Goal: Task Accomplishment & Management: Manage account settings

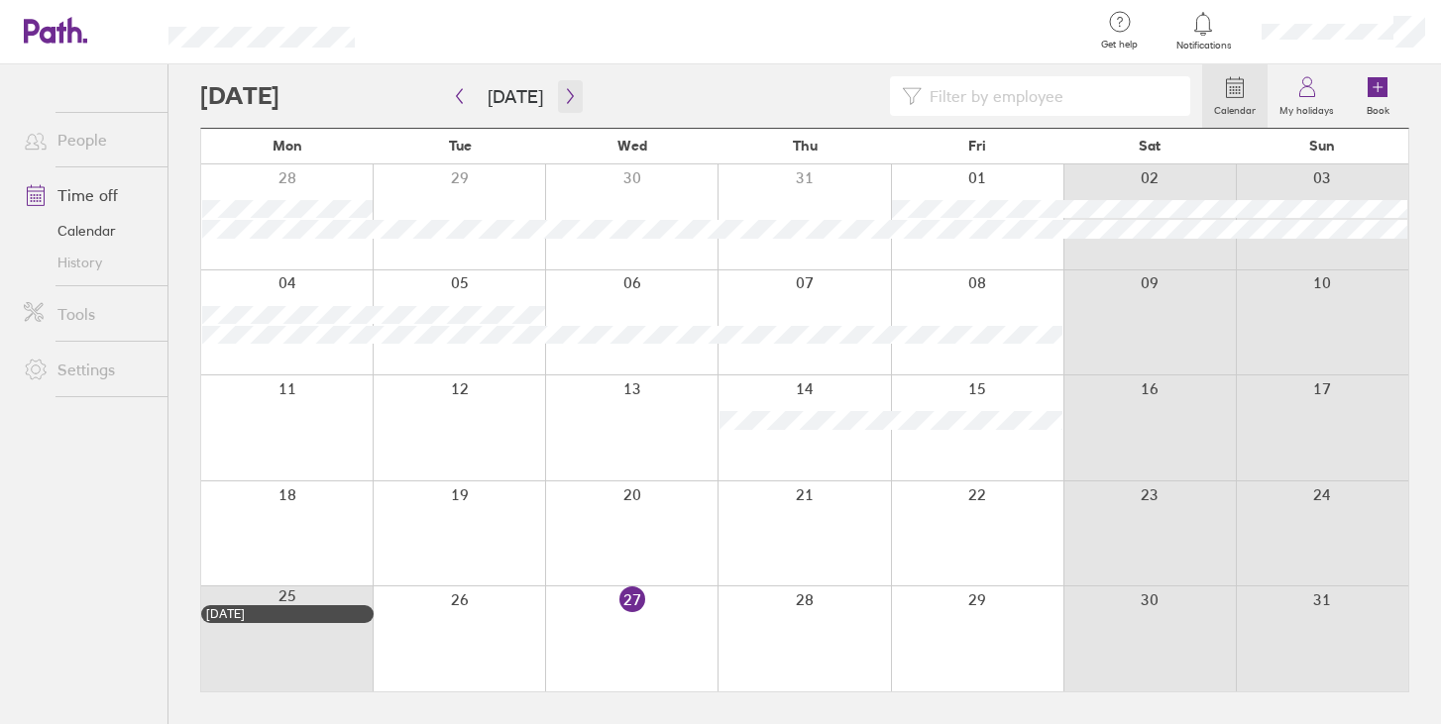
click at [558, 103] on button "button" at bounding box center [570, 96] width 25 height 33
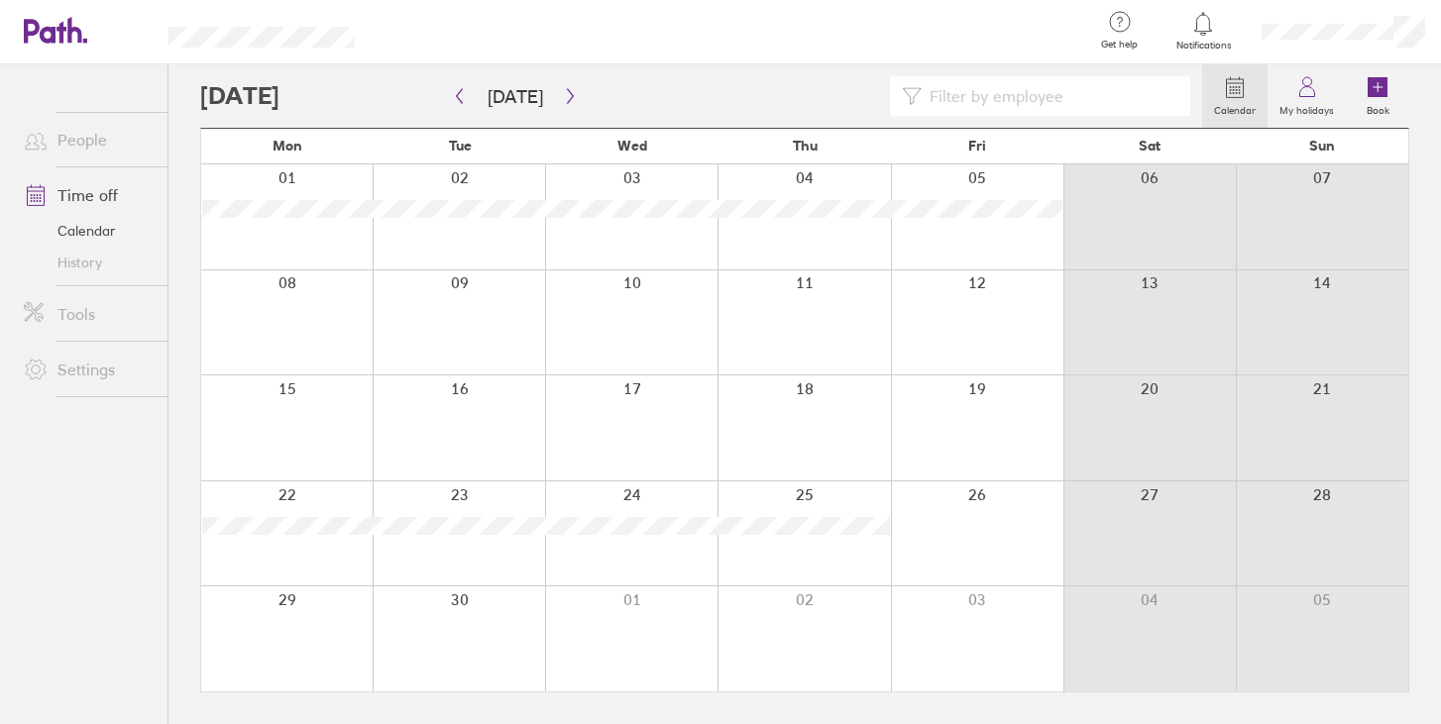
click at [631, 105] on div at bounding box center [701, 96] width 1002 height 40
click at [563, 88] on icon "button" at bounding box center [570, 96] width 15 height 16
click at [563, 100] on icon "button" at bounding box center [570, 96] width 15 height 16
click at [308, 518] on div at bounding box center [286, 534] width 171 height 105
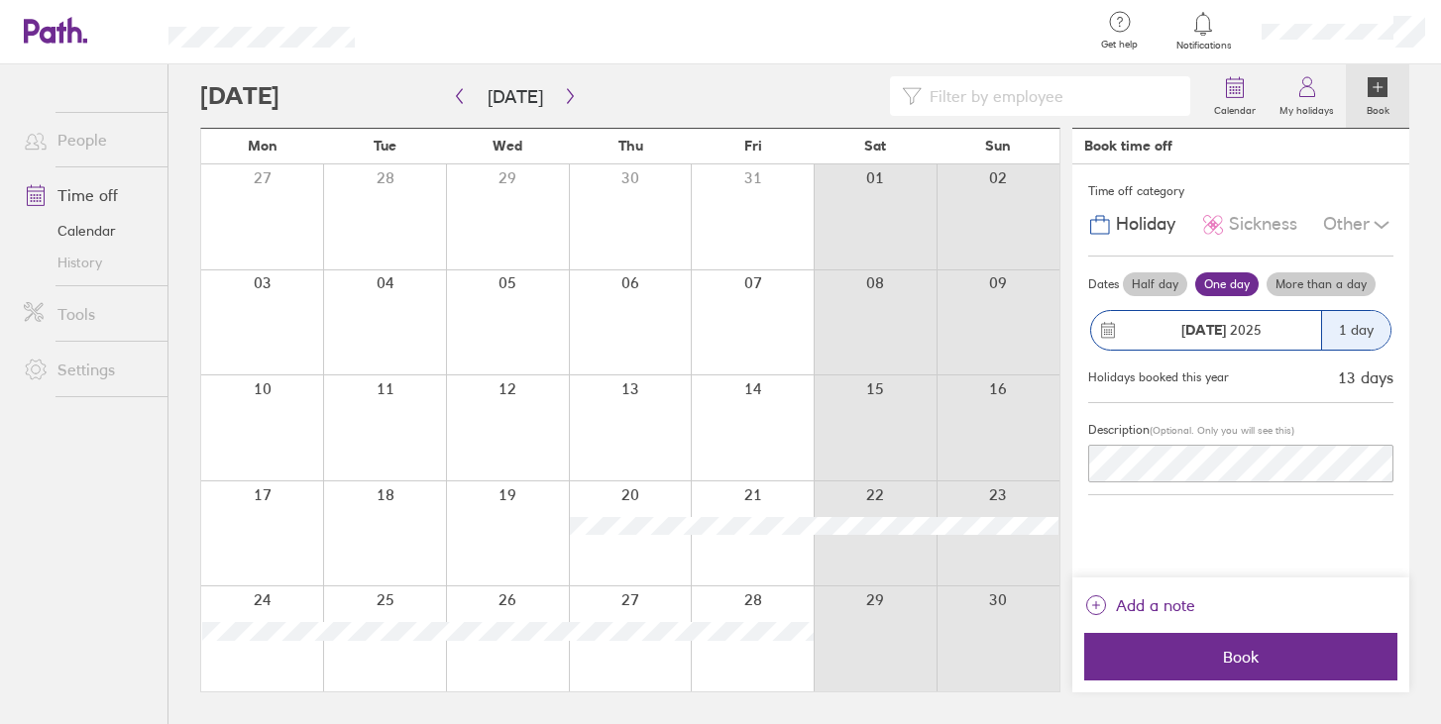
click at [1362, 229] on div "Other" at bounding box center [1358, 225] width 70 height 38
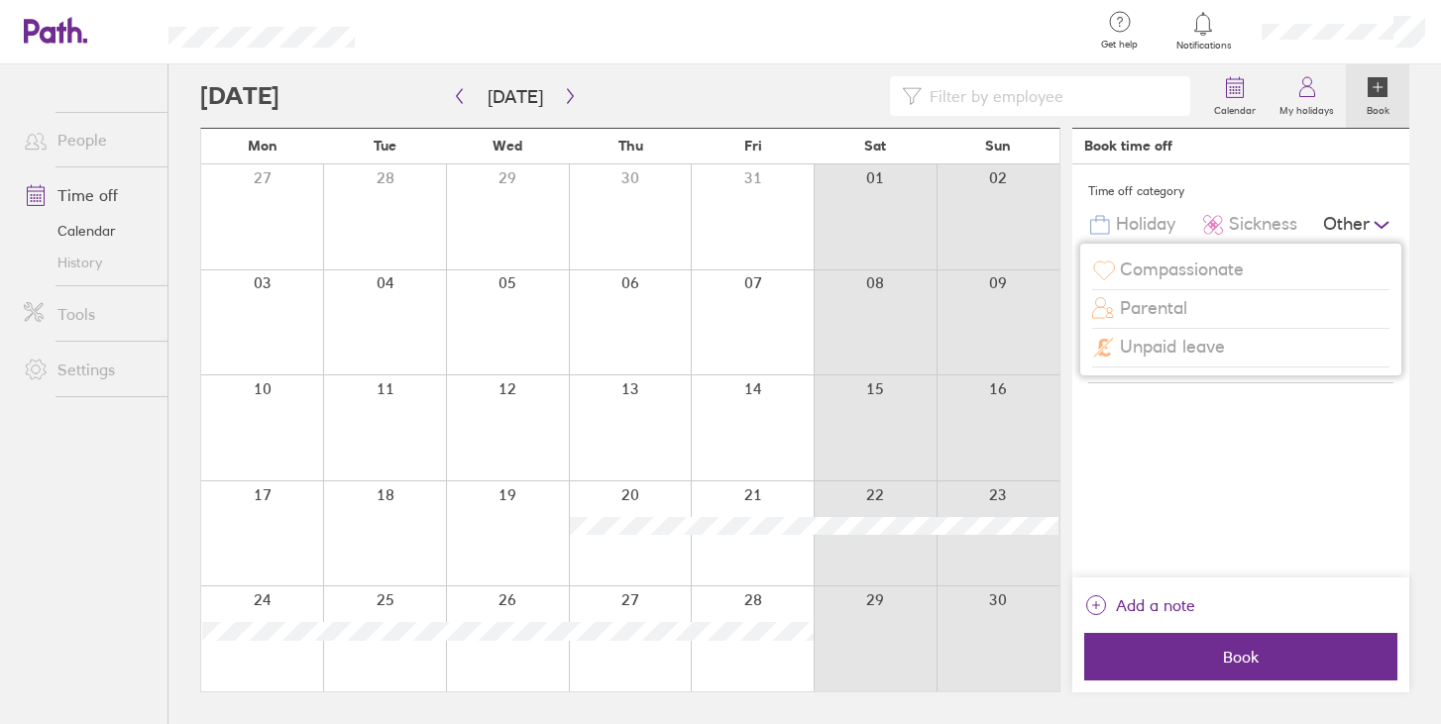
click at [1375, 187] on div "Time off category" at bounding box center [1240, 191] width 305 height 30
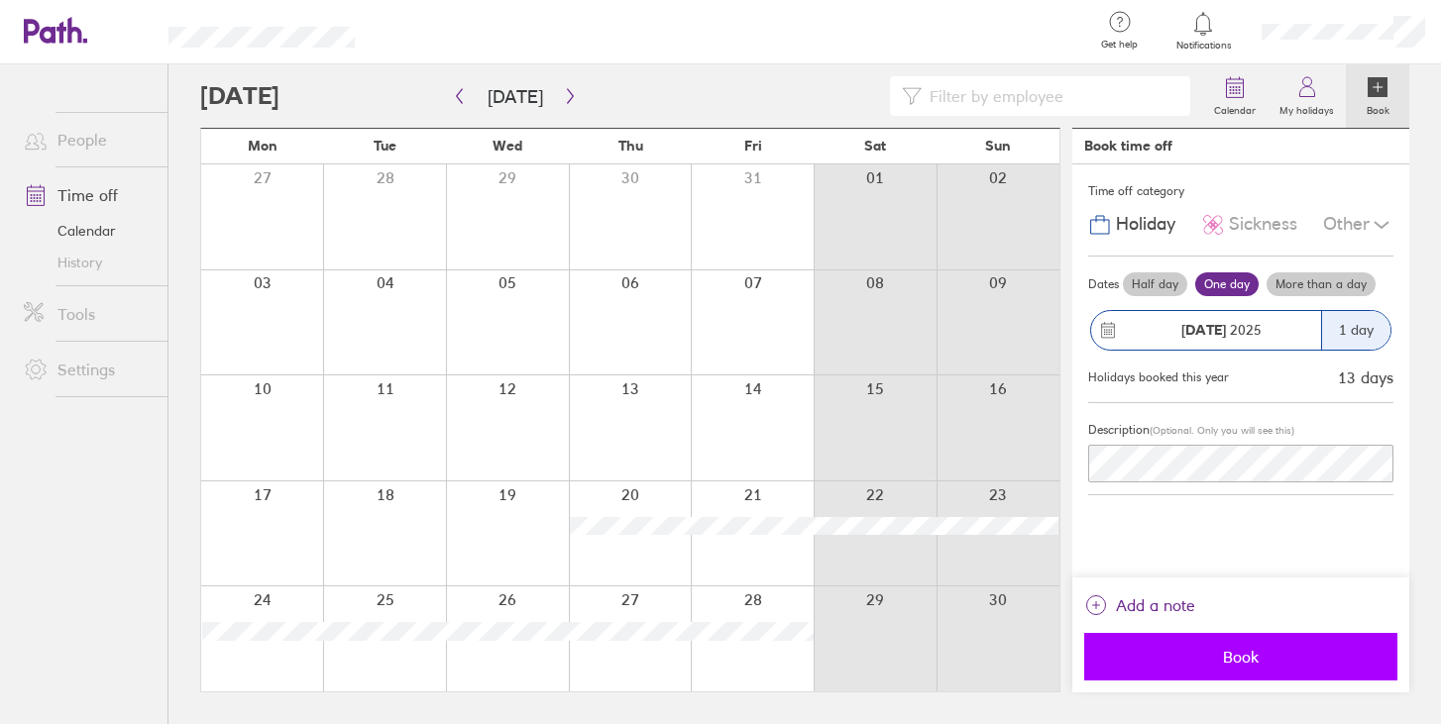
click at [1194, 671] on button "Book" at bounding box center [1240, 657] width 313 height 48
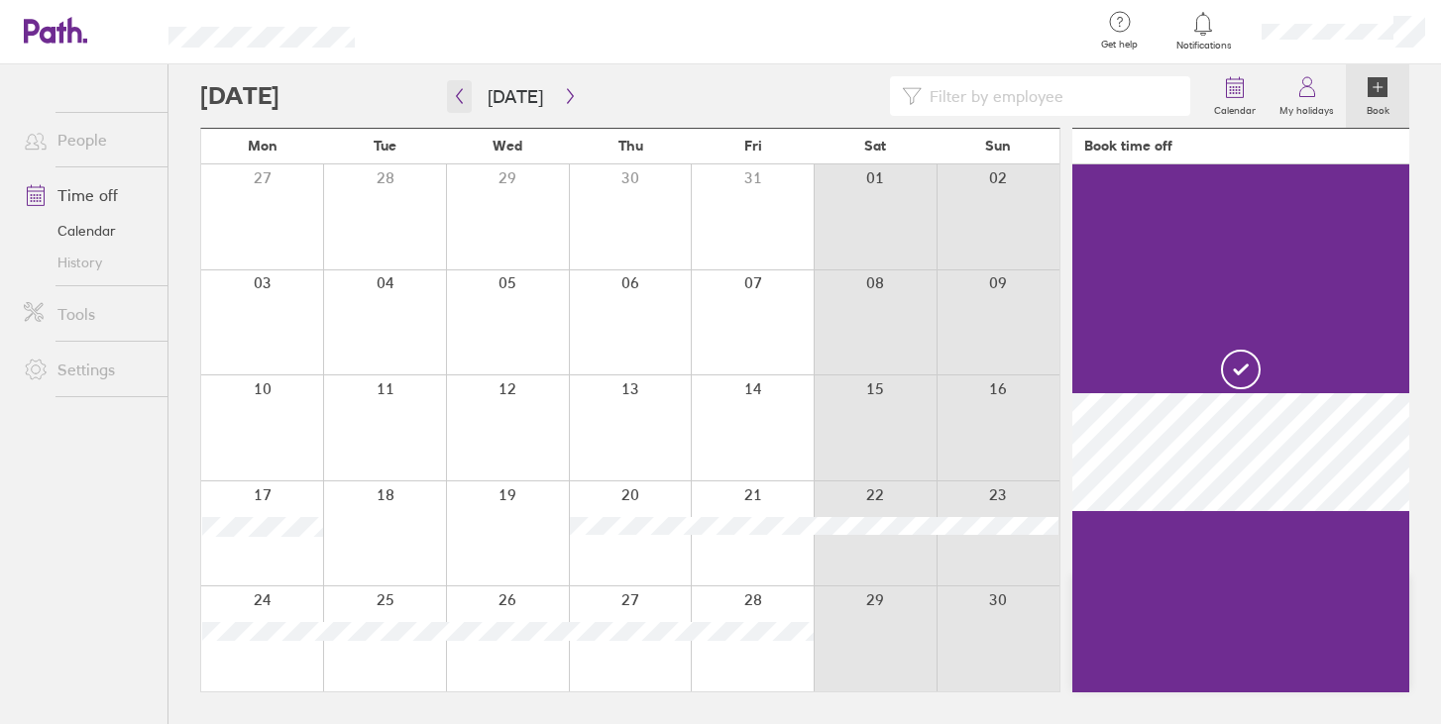
click at [465, 97] on icon "button" at bounding box center [459, 96] width 15 height 16
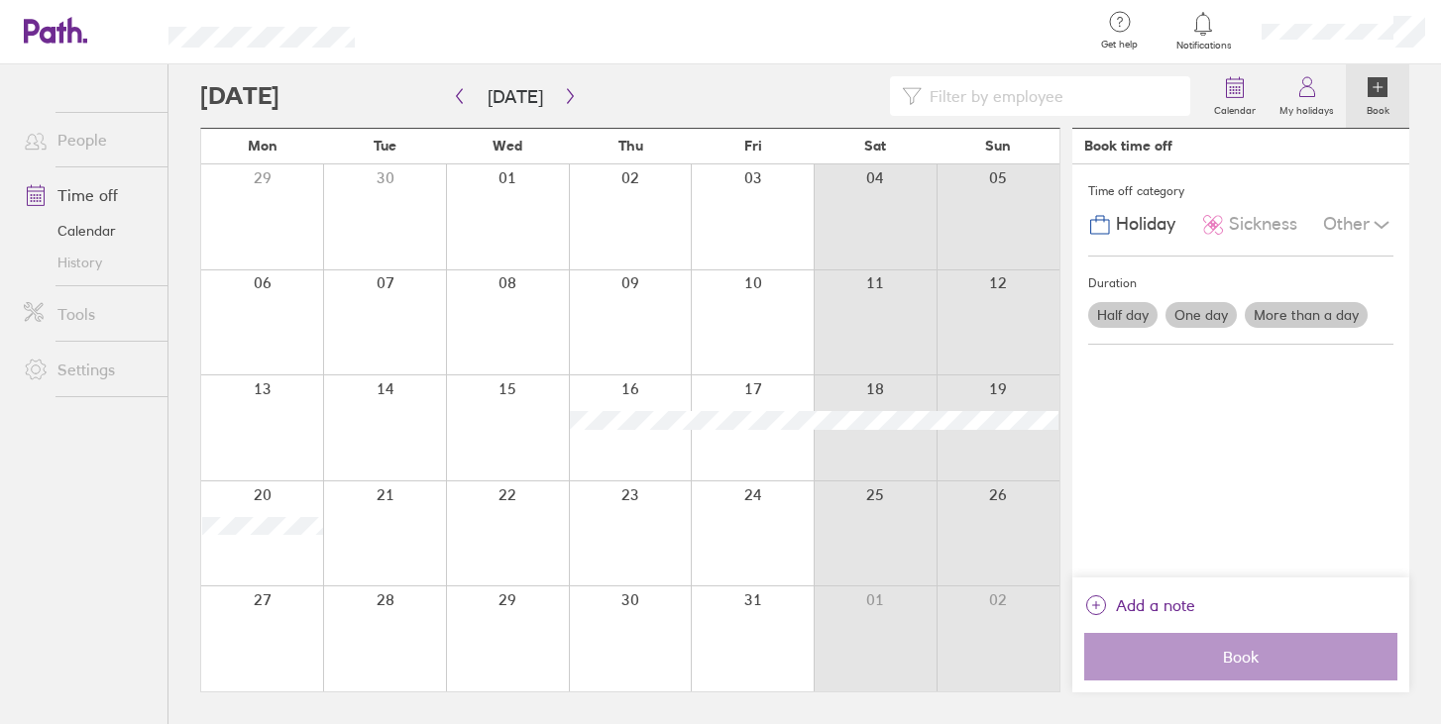
click at [688, 431] on div at bounding box center [630, 428] width 123 height 105
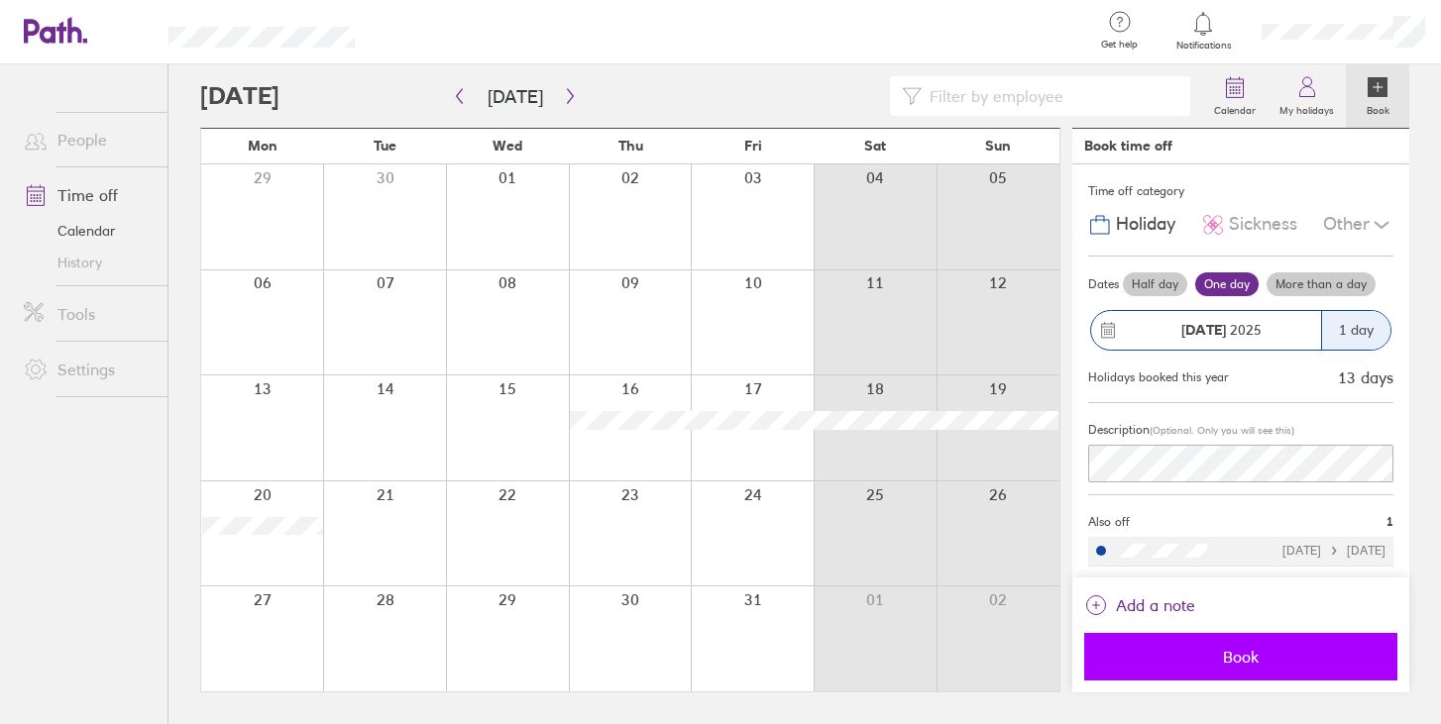
click at [1168, 667] on button "Book" at bounding box center [1240, 657] width 313 height 48
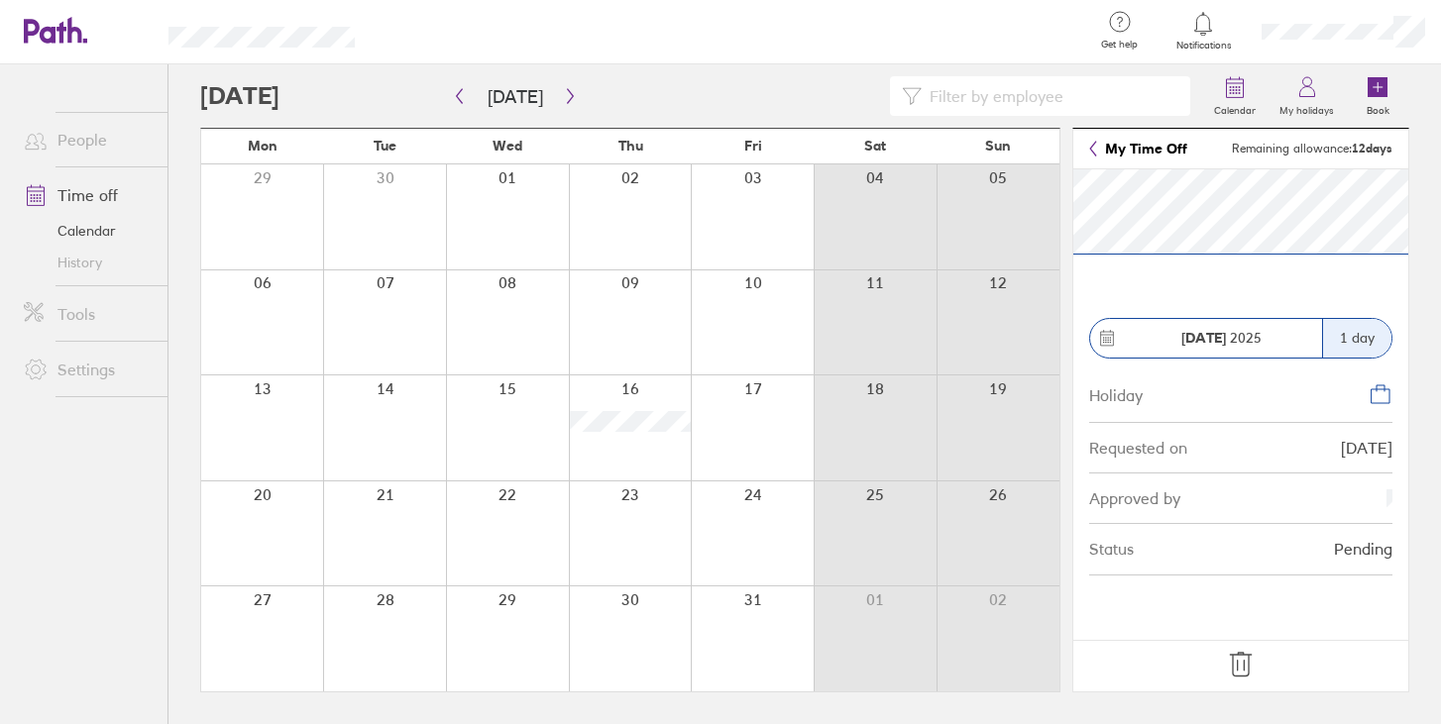
click at [1245, 664] on icon at bounding box center [1241, 665] width 32 height 32
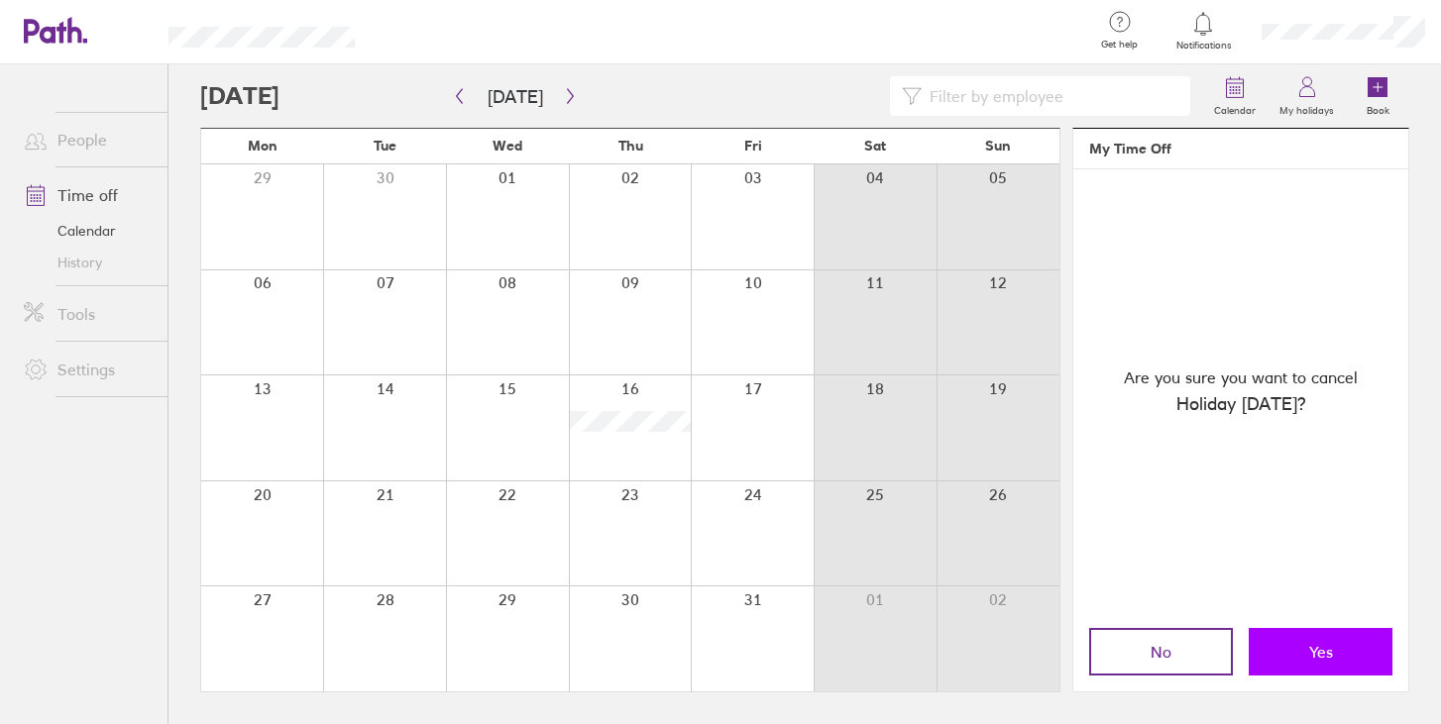
click at [1341, 657] on button "Yes" at bounding box center [1321, 652] width 144 height 48
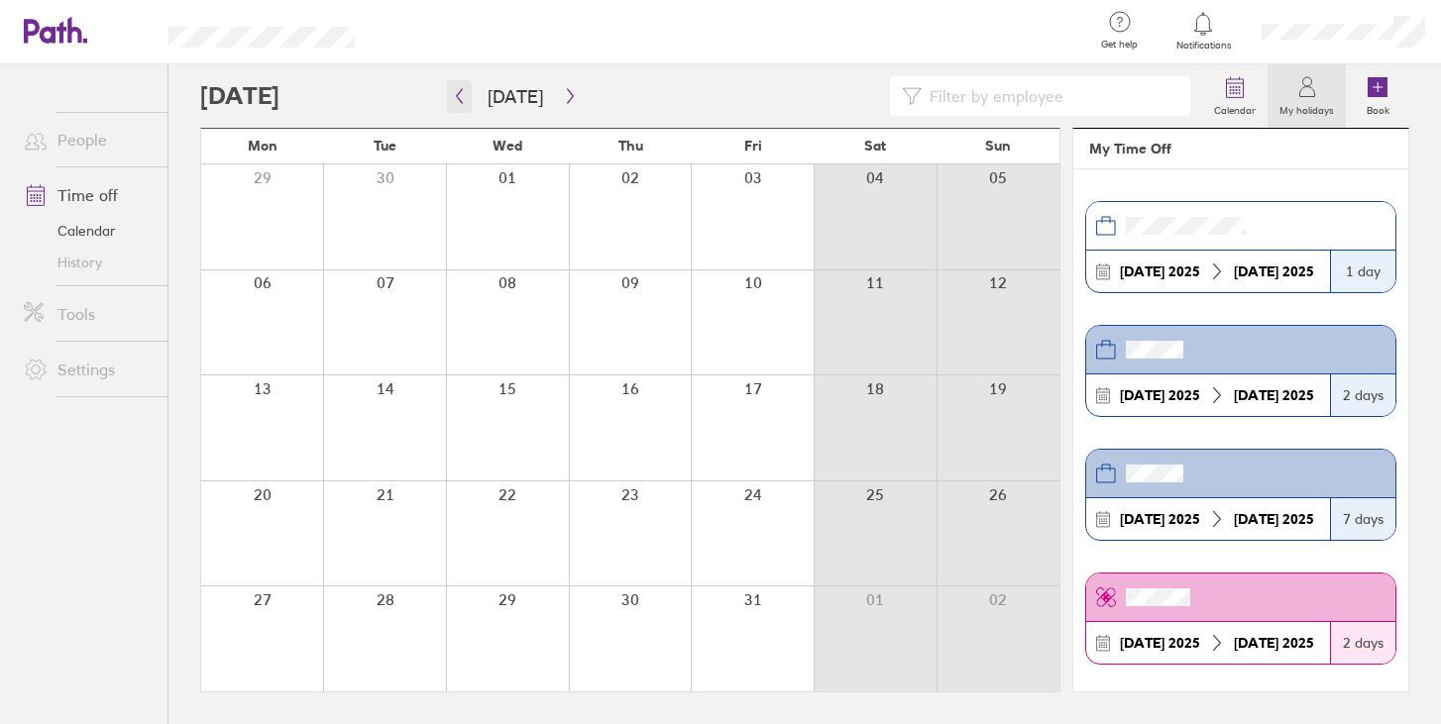
click at [464, 95] on icon "button" at bounding box center [459, 96] width 15 height 16
click at [565, 108] on button "button" at bounding box center [570, 96] width 25 height 33
click at [558, 102] on button "button" at bounding box center [570, 96] width 25 height 33
click at [567, 96] on icon "button" at bounding box center [570, 96] width 15 height 16
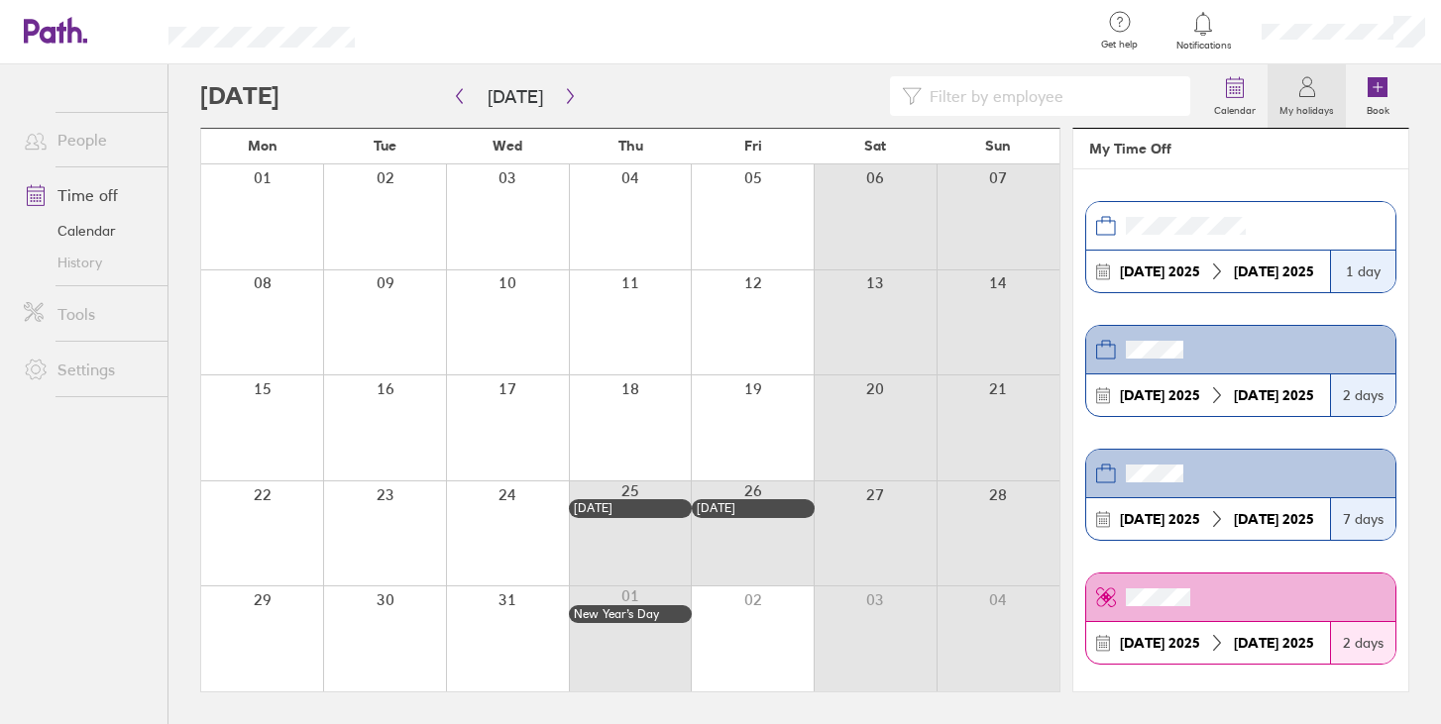
click at [73, 236] on link "Calendar" at bounding box center [88, 231] width 160 height 32
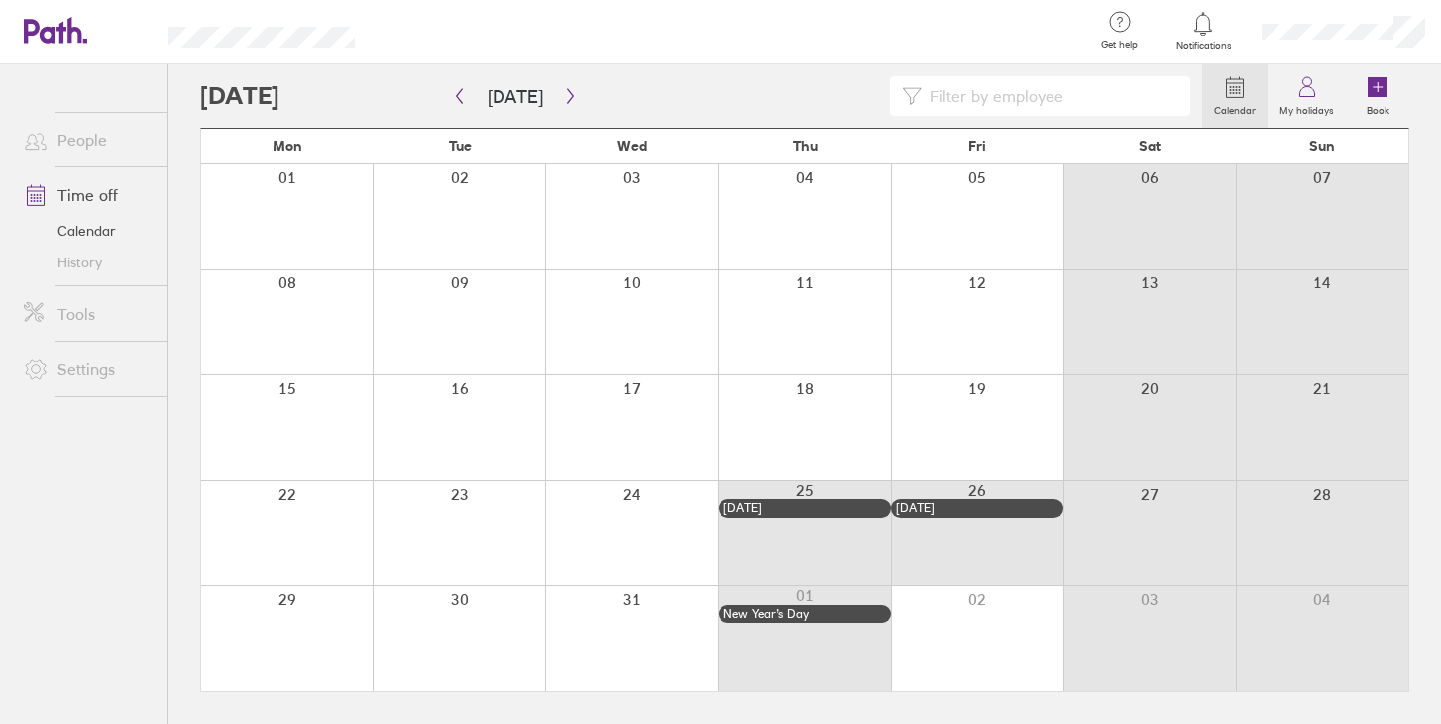
click at [84, 195] on link "Time off" at bounding box center [88, 195] width 160 height 40
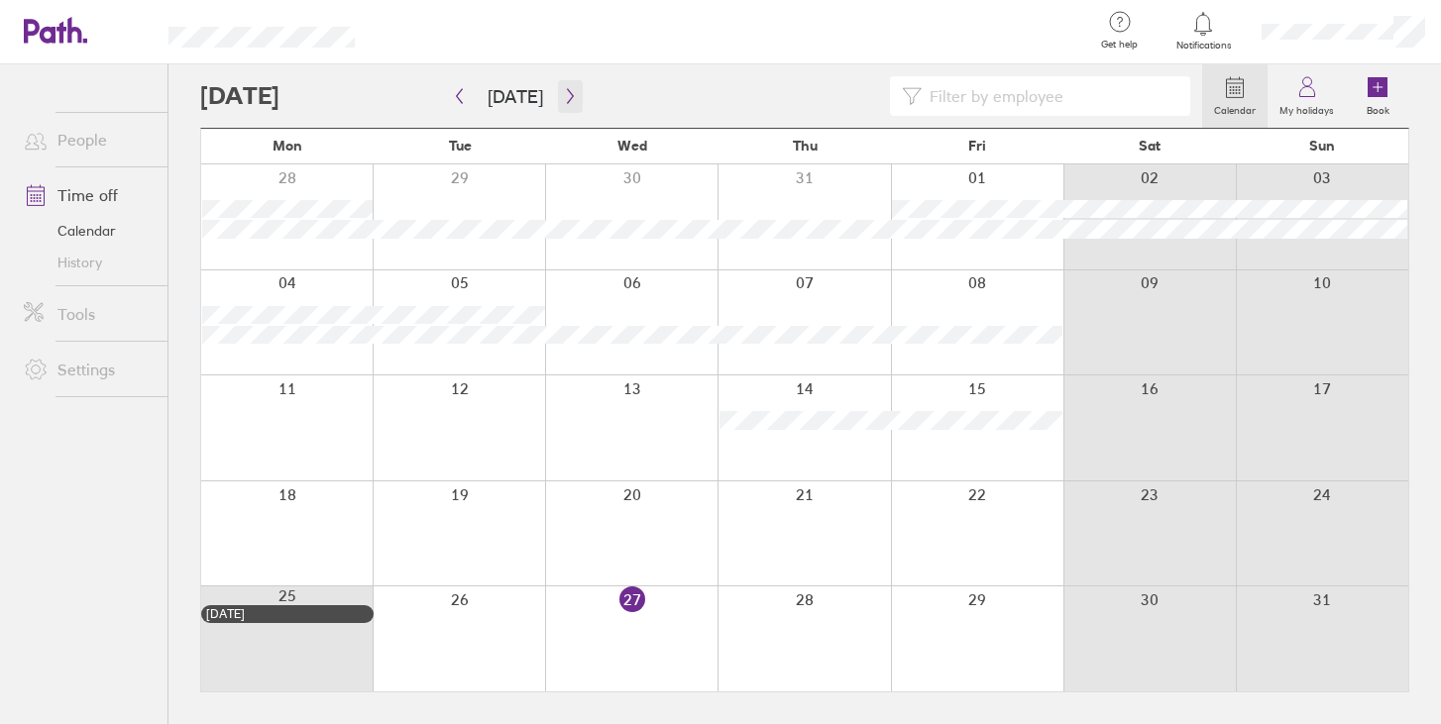
click at [563, 94] on icon "button" at bounding box center [570, 96] width 15 height 16
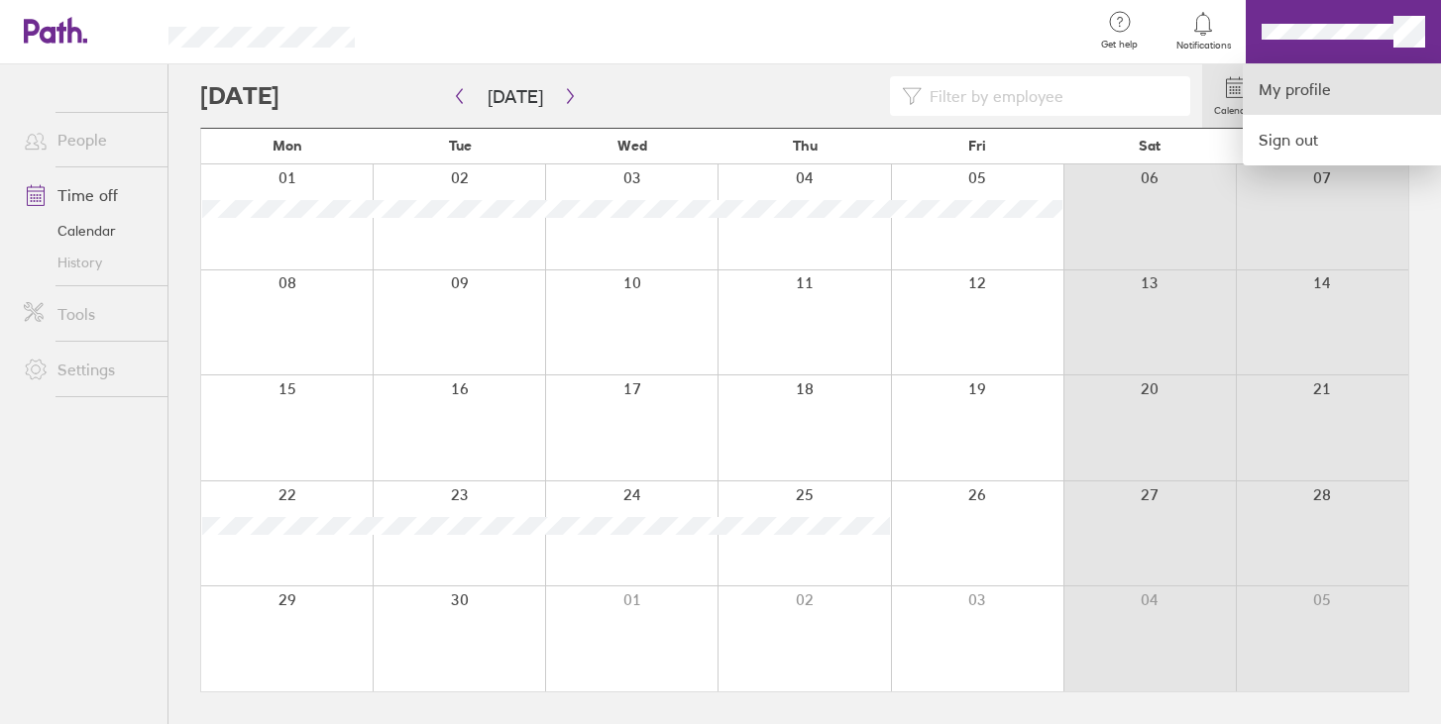
click at [1279, 70] on link "My profile" at bounding box center [1342, 89] width 198 height 51
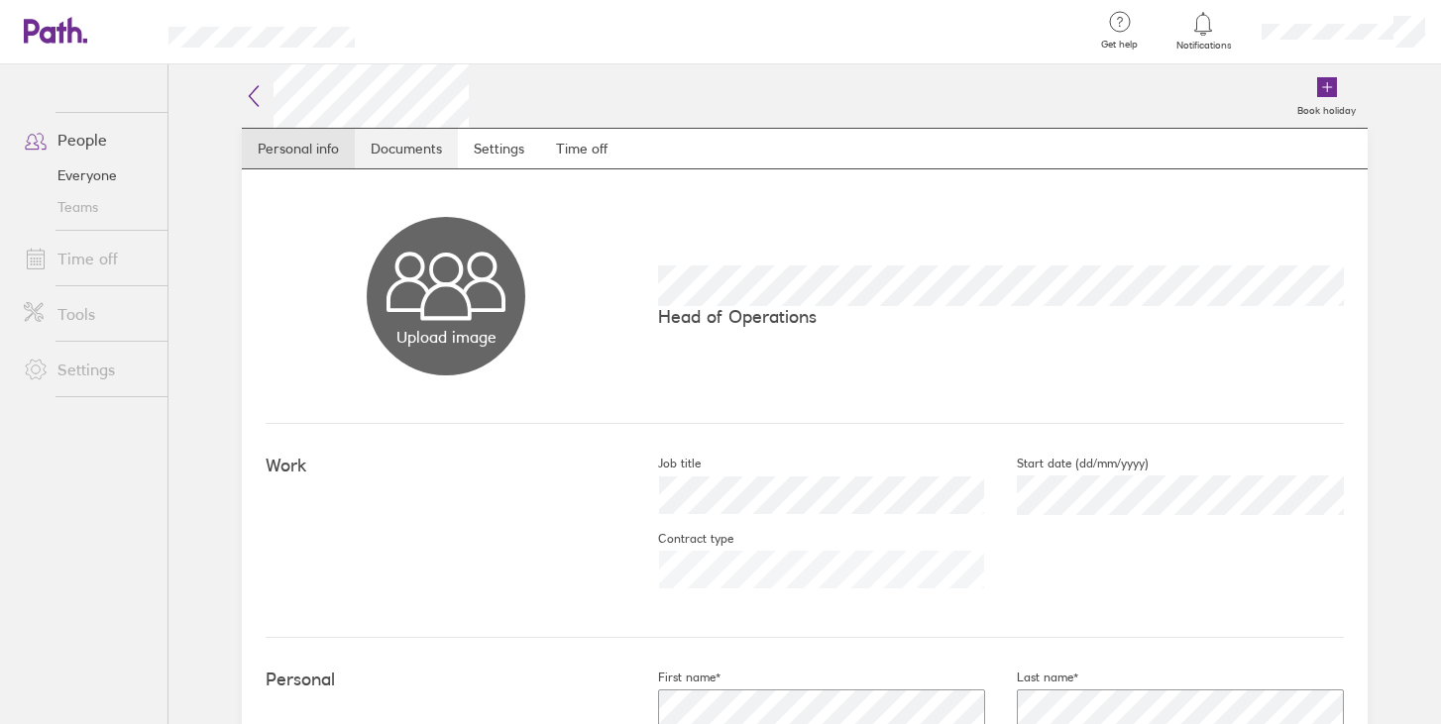
click at [416, 151] on link "Documents" at bounding box center [406, 149] width 103 height 40
